Goal: Communication & Community: Ask a question

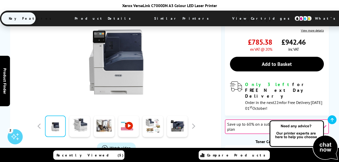
scroll to position [228, 0]
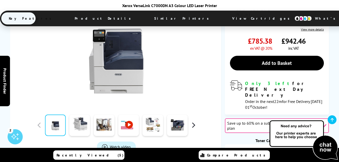
click at [193, 121] on button "button" at bounding box center [194, 125] width 8 height 8
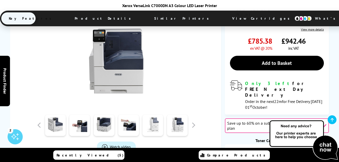
click at [155, 115] on link at bounding box center [153, 125] width 21 height 21
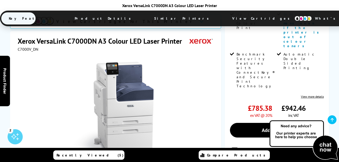
scroll to position [152, 0]
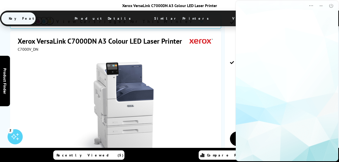
scroll to position [0, 0]
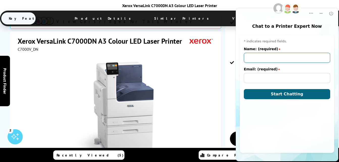
click at [254, 58] on input "Name: (required)" at bounding box center [287, 58] width 86 height 10
type input "[PERSON_NAME]"
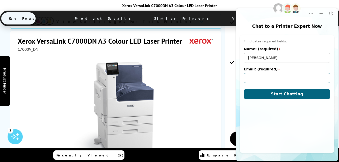
type input "[PERSON_NAME][EMAIL_ADDRESS][DOMAIN_NAME]"
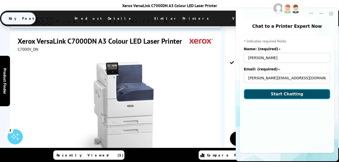
click at [281, 94] on span "Start Chatting" at bounding box center [287, 94] width 33 height 5
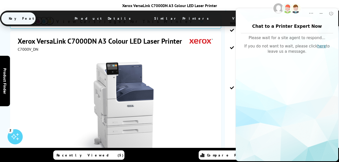
scroll to position [152, 0]
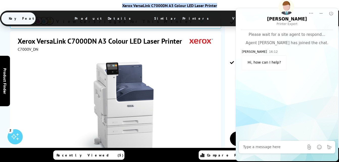
drag, startPoint x: 218, startPoint y: 6, endPoint x: 123, endPoint y: 8, distance: 94.7
click at [123, 8] on div "Xerox VersaLink C7000DN A3 Colour LED Laser Printer" at bounding box center [169, 5] width 339 height 5
copy div "Xerox VersaLink C7000DN A3 Colour LED Laser Printer"
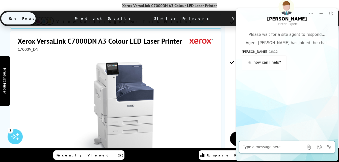
click at [252, 146] on textarea "Message input field. Type your text here and use the Send button to send." at bounding box center [273, 147] width 61 height 5
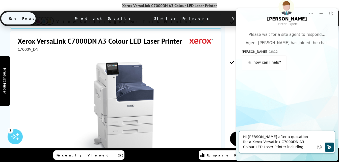
type textarea "Hi [PERSON_NAME] after a quotation for a Xerox VersaLink C7000DN A3 Colour LED …"
click at [329, 147] on icon "Click to send" at bounding box center [329, 147] width 5 height 5
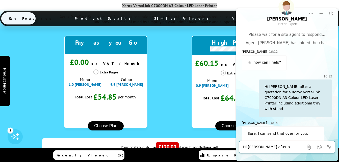
scroll to position [33, 0]
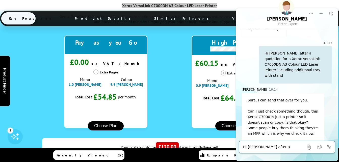
click at [257, 147] on textarea "Hi [PERSON_NAME] after a quotation for a Xerox VersaLink C7000DN A3 Colour LED …" at bounding box center [273, 147] width 61 height 5
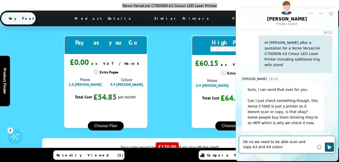
scroll to position [38, 0]
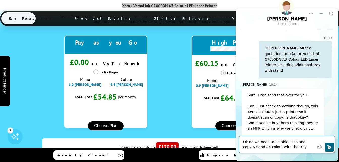
type textarea "Ok no we need to be able scan and copy A3 and A4 colour with the trays"
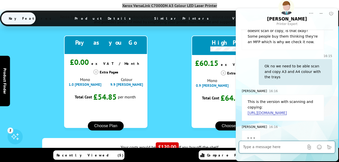
scroll to position [129, 0]
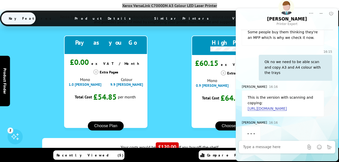
click at [269, 107] on link "[URL][DOMAIN_NAME]" at bounding box center [267, 109] width 39 height 4
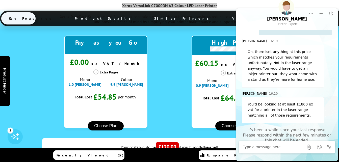
scroll to position [284, 0]
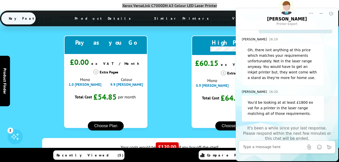
click at [267, 145] on textarea "Message input field. Type your text here and use the Send button to send." at bounding box center [273, 147] width 61 height 5
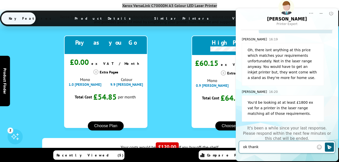
type textarea "ok thanks"
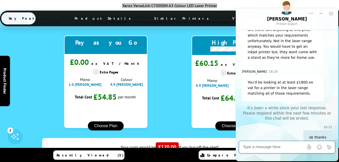
scroll to position [308, 0]
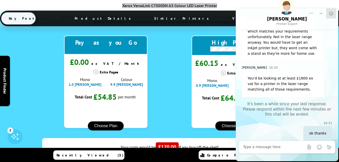
drag, startPoint x: 330, startPoint y: 14, endPoint x: 540, endPoint y: 9, distance: 209.8
click at [330, 14] on icon "End Chat" at bounding box center [331, 13] width 5 height 5
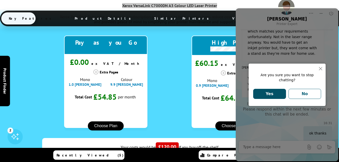
click at [271, 92] on button "Yes" at bounding box center [269, 94] width 33 height 10
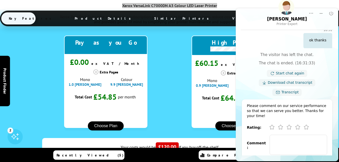
scroll to position [421, 0]
